Goal: Information Seeking & Learning: Learn about a topic

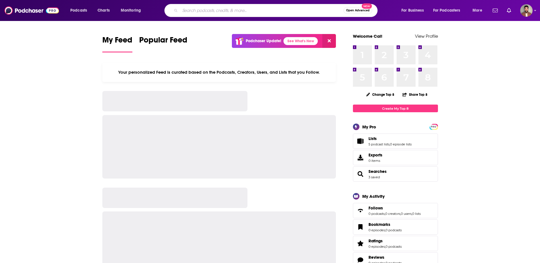
click at [208, 14] on input "Search podcasts, credits, & more..." at bounding box center [261, 10] width 163 height 9
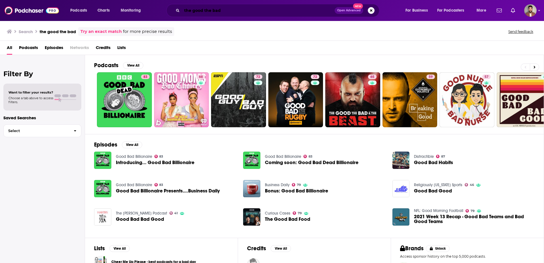
click at [203, 8] on input "the good the bad" at bounding box center [258, 10] width 153 height 9
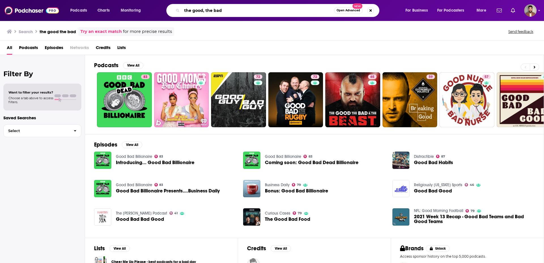
click at [258, 13] on input "the good, the bad" at bounding box center [258, 10] width 152 height 9
type input "the good, the bad and the football"
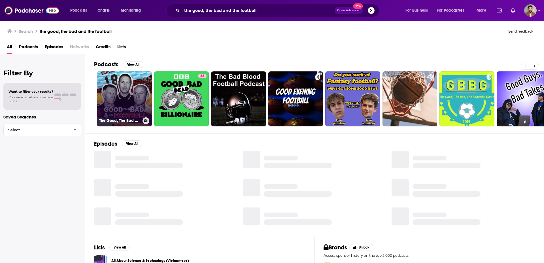
click at [120, 100] on link "The Good, The Bad & The Football" at bounding box center [124, 98] width 55 height 55
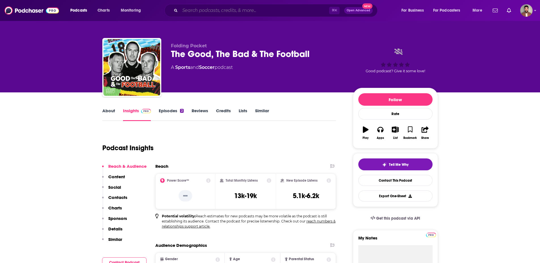
click at [199, 10] on input "Search podcasts, credits, & more..." at bounding box center [254, 10] width 149 height 9
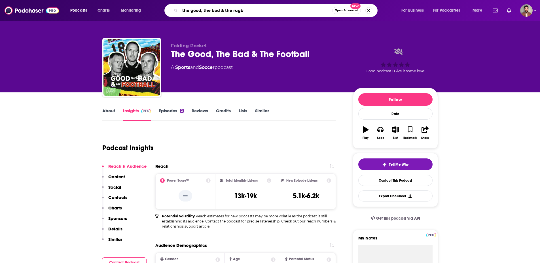
type input "the good, the bad & the rugby"
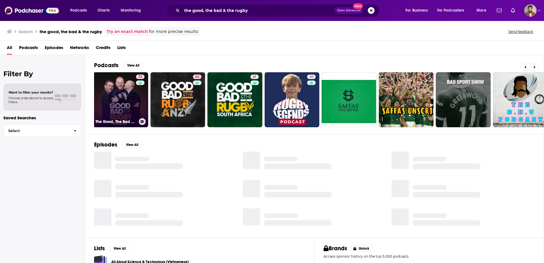
scroll to position [0, 5]
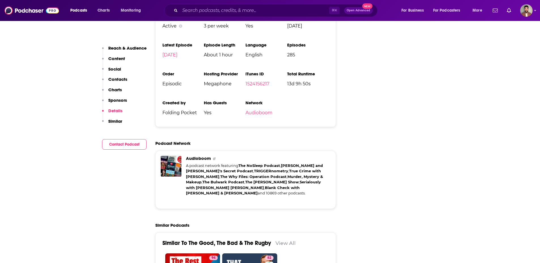
scroll to position [1065, 0]
